Goal: Task Accomplishment & Management: Manage account settings

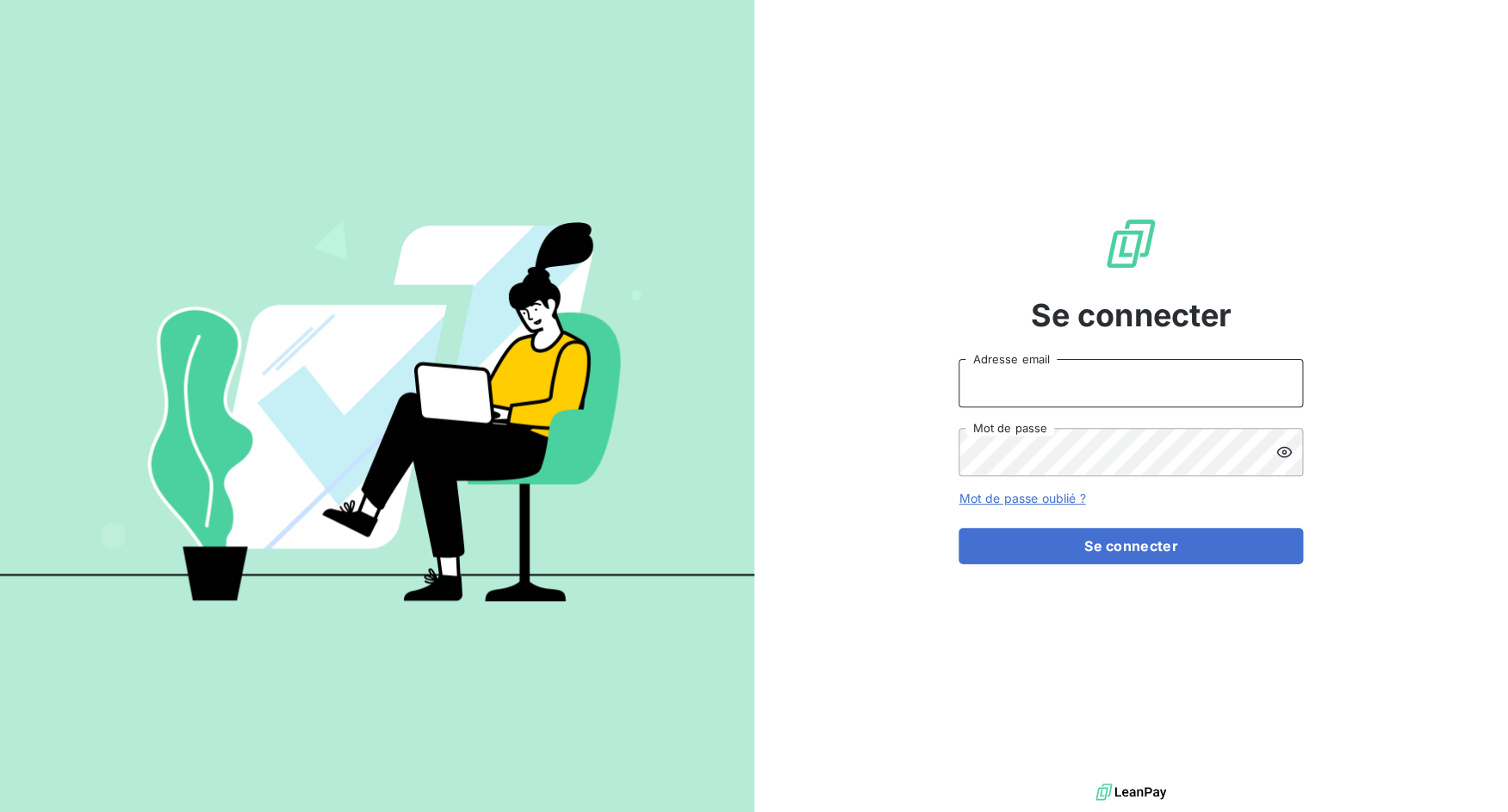
click at [1034, 387] on input "Adresse email" at bounding box center [1131, 384] width 345 height 48
drag, startPoint x: 1020, startPoint y: 385, endPoint x: 1061, endPoint y: 394, distance: 42.0
click at [1061, 394] on input "admin@3dcelo" at bounding box center [1131, 384] width 345 height 48
type input "admin@bapvenissieux"
click at [958, 528] on button "Se connecter" at bounding box center [1131, 546] width 345 height 36
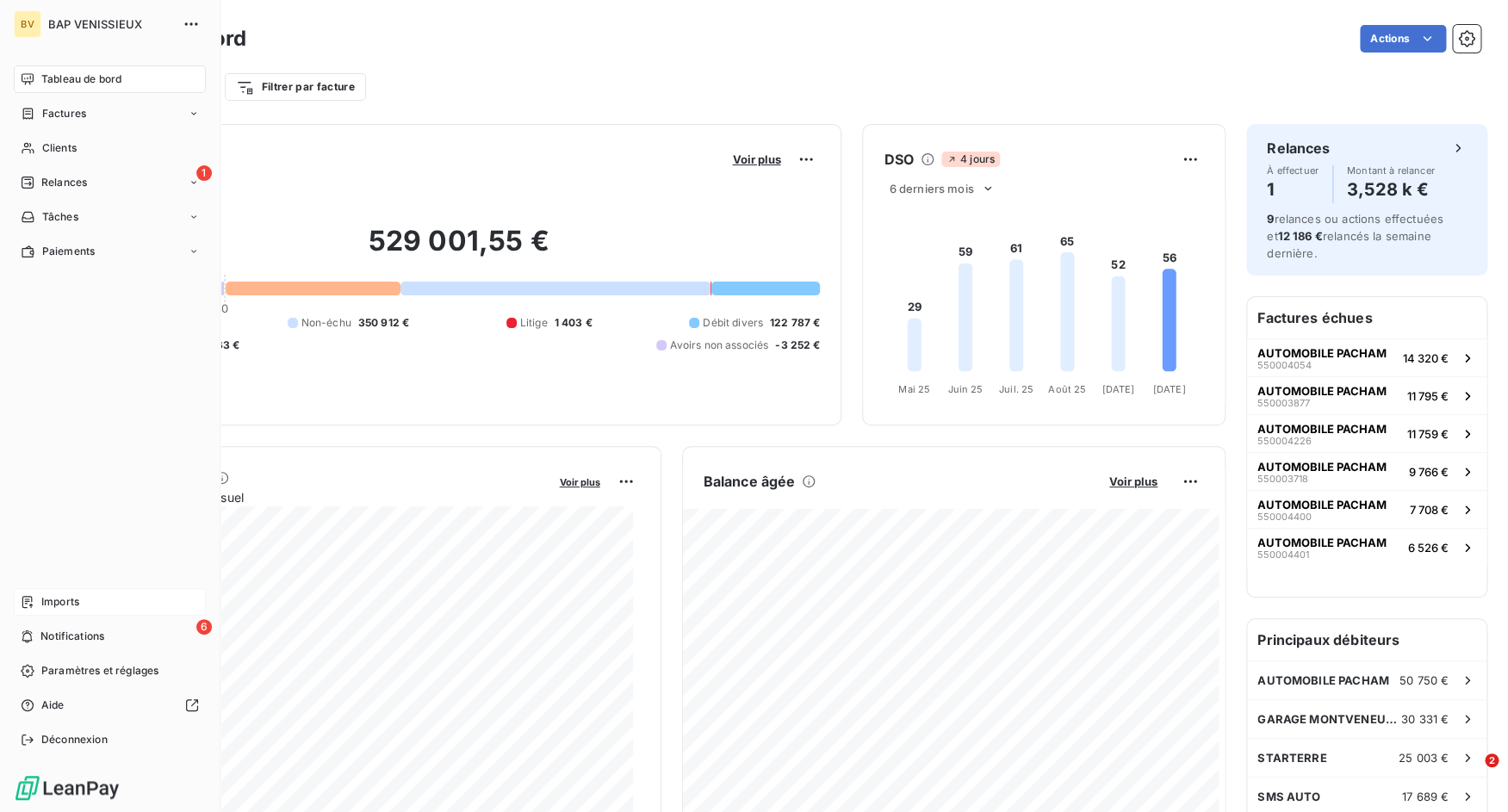
click at [19, 604] on div "Imports" at bounding box center [110, 602] width 192 height 28
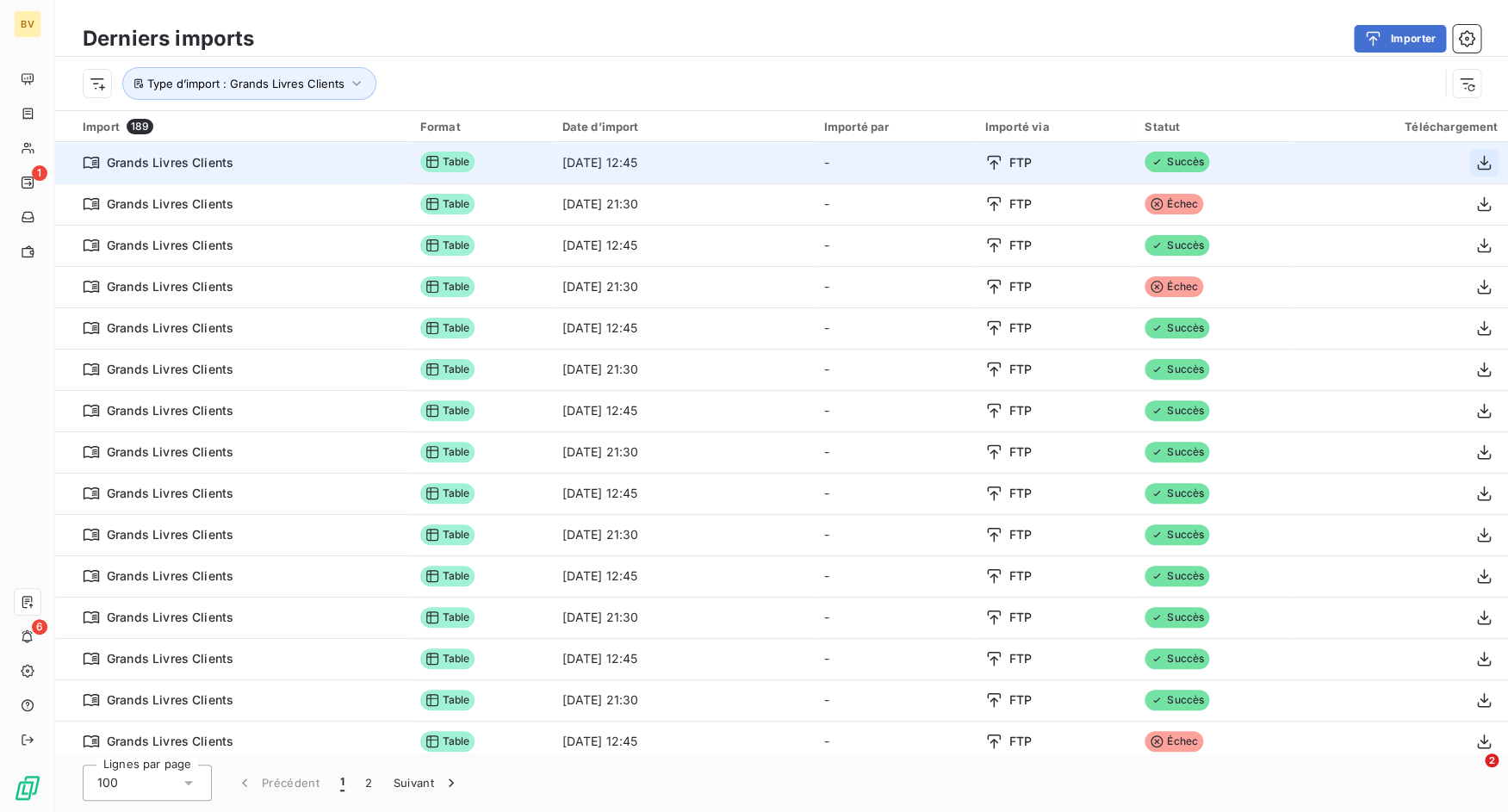
click at [1475, 160] on icon "button" at bounding box center [1484, 163] width 17 height 17
